Goal: Check status: Check status

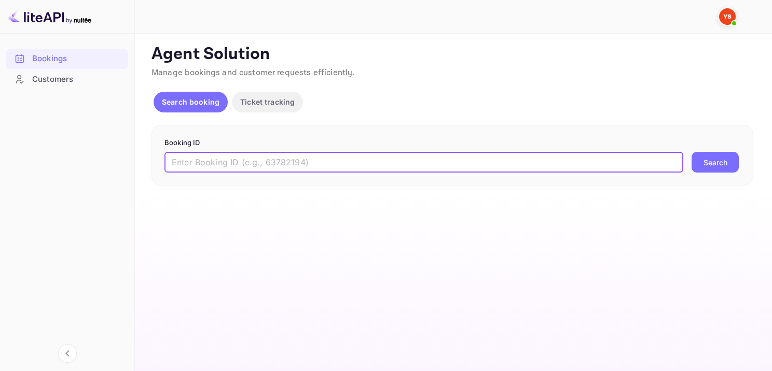
click at [292, 164] on input "text" at bounding box center [423, 162] width 519 height 21
type input "9559753"
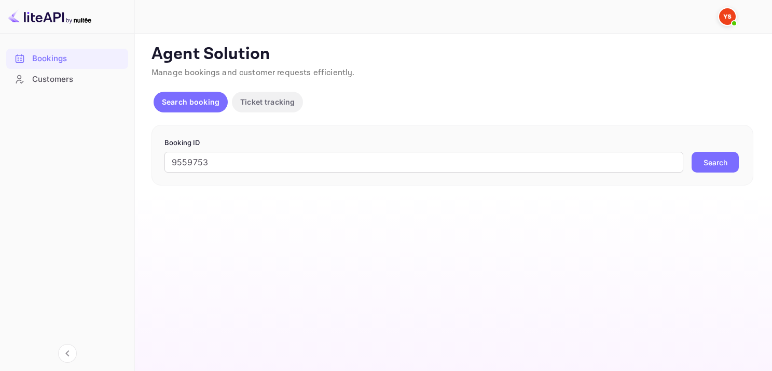
click at [710, 159] on button "Search" at bounding box center [715, 162] width 47 height 21
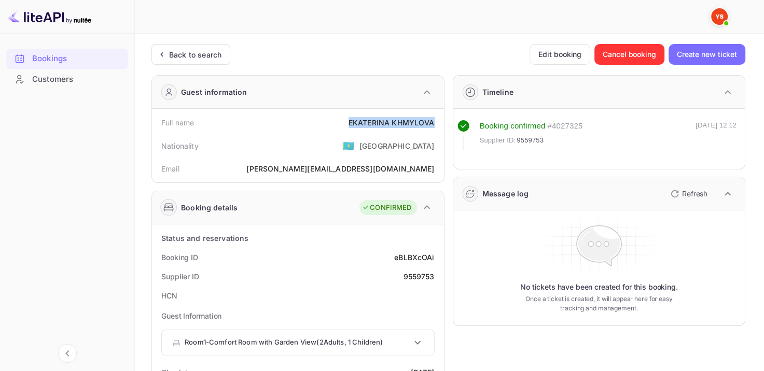
drag, startPoint x: 389, startPoint y: 125, endPoint x: 436, endPoint y: 125, distance: 46.7
click at [436, 125] on div "Full name [PERSON_NAME]" at bounding box center [298, 122] width 284 height 19
copy div "[PERSON_NAME]"
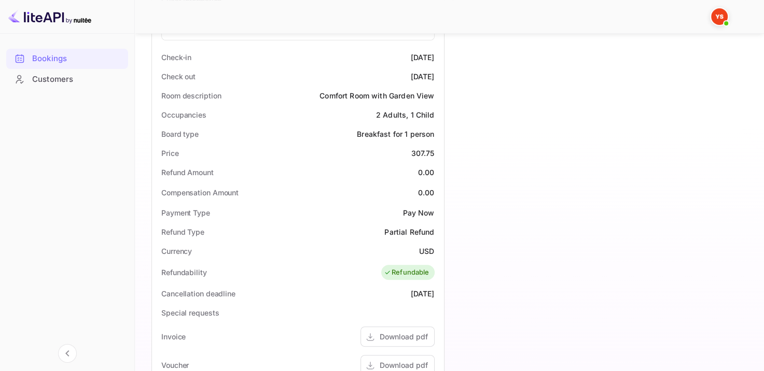
scroll to position [311, 0]
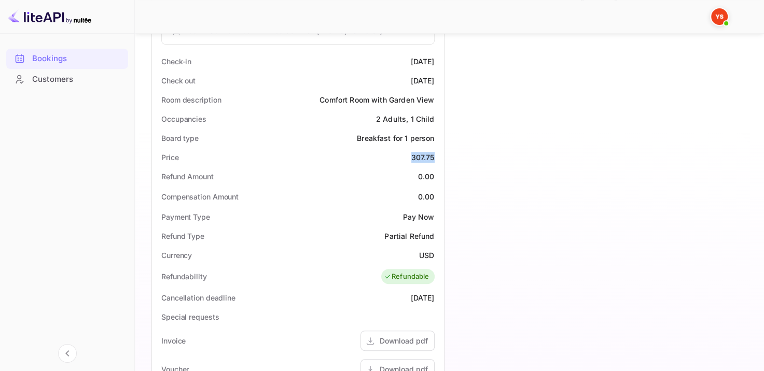
drag, startPoint x: 411, startPoint y: 160, endPoint x: 434, endPoint y: 158, distance: 22.9
click at [434, 158] on div "307.75" at bounding box center [422, 157] width 23 height 11
copy div "307.75"
